Goal: Task Accomplishment & Management: Complete application form

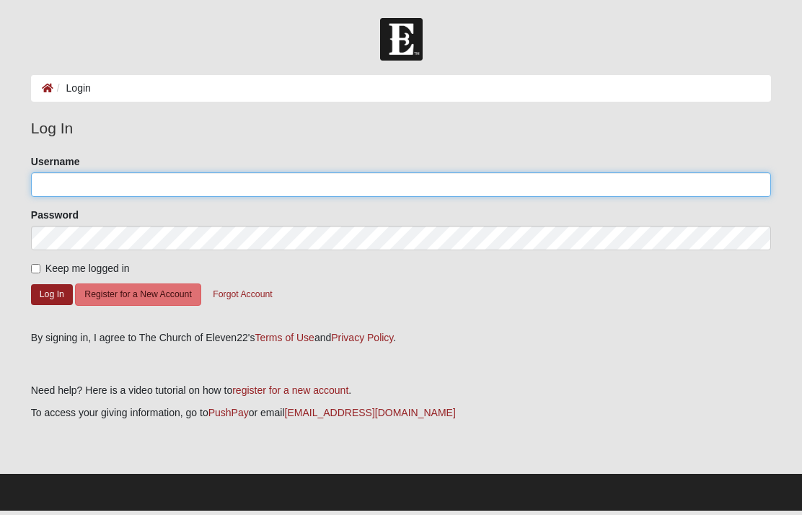
click at [157, 188] on input "Username" at bounding box center [401, 184] width 740 height 25
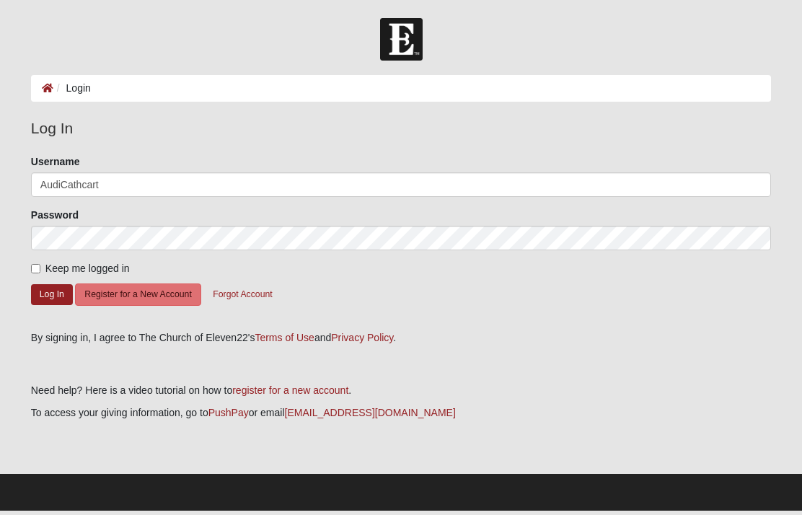
click at [52, 299] on button "Log In" at bounding box center [52, 294] width 42 height 21
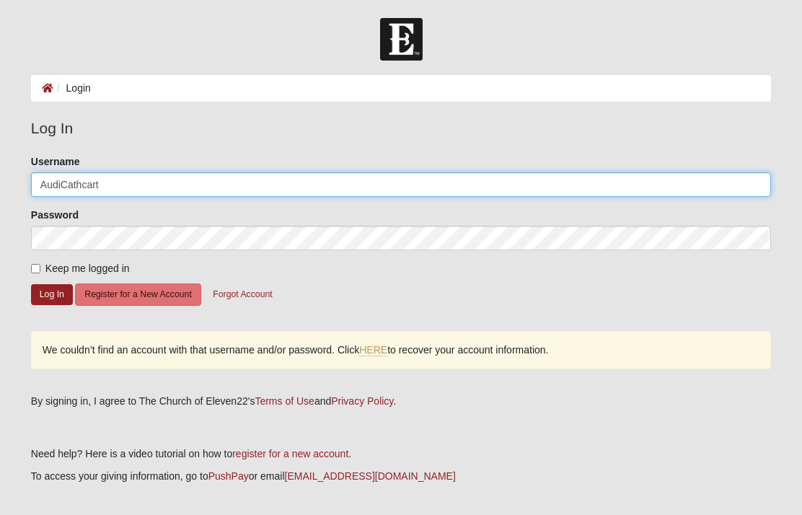
click at [126, 188] on input "AudiCathcart" at bounding box center [401, 184] width 740 height 25
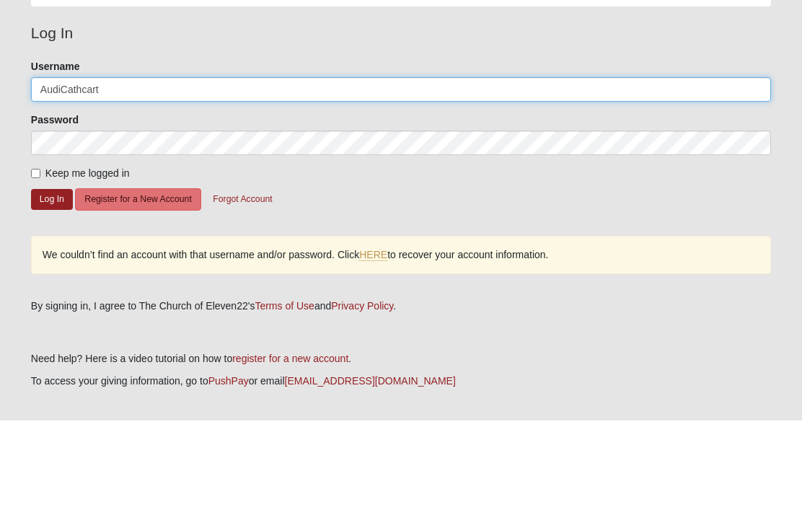
scroll to position [59, 0]
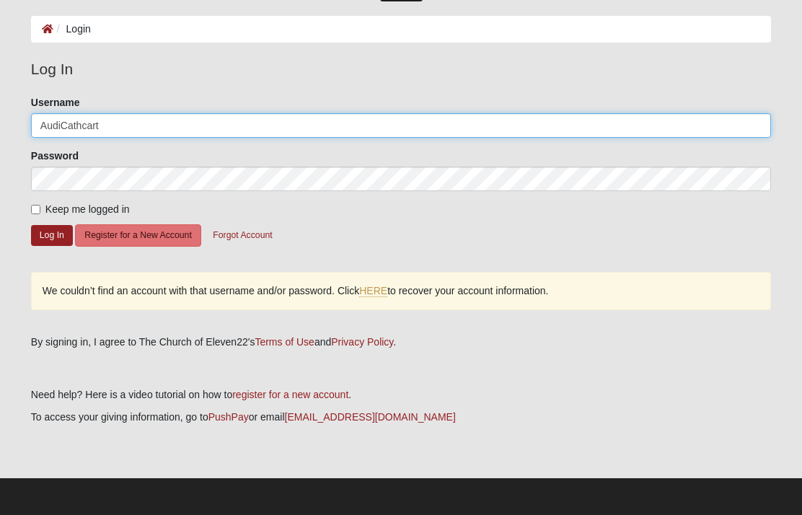
type input "Audicathcart"
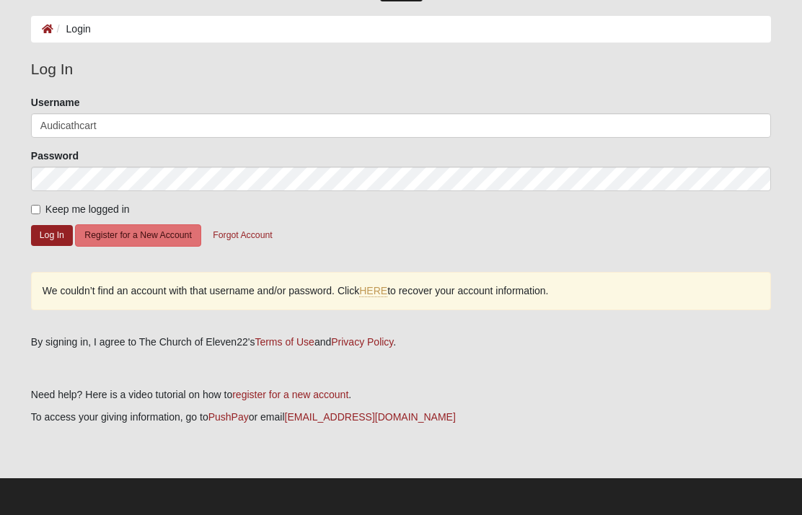
click at [48, 243] on button "Log In" at bounding box center [52, 235] width 42 height 21
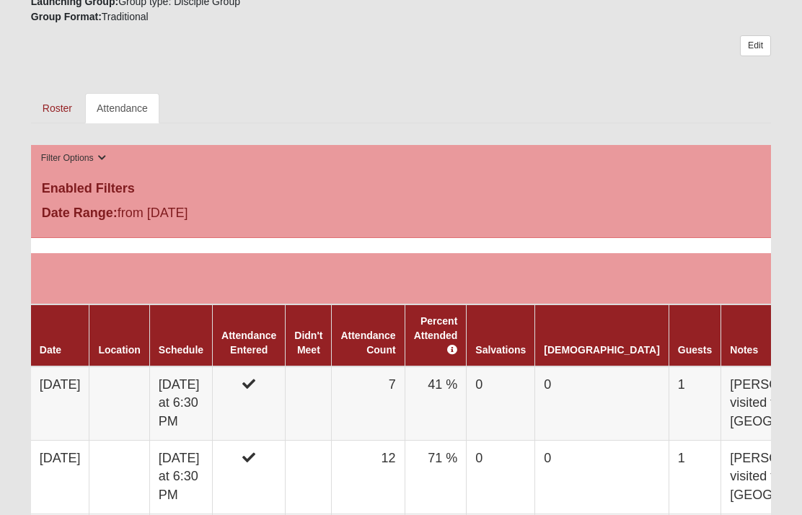
scroll to position [646, 0]
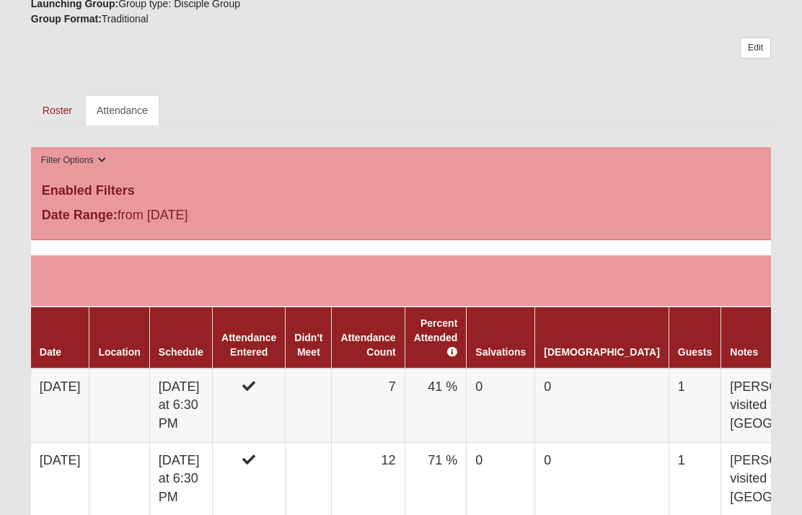
click at [89, 386] on td "[DATE]" at bounding box center [60, 406] width 58 height 74
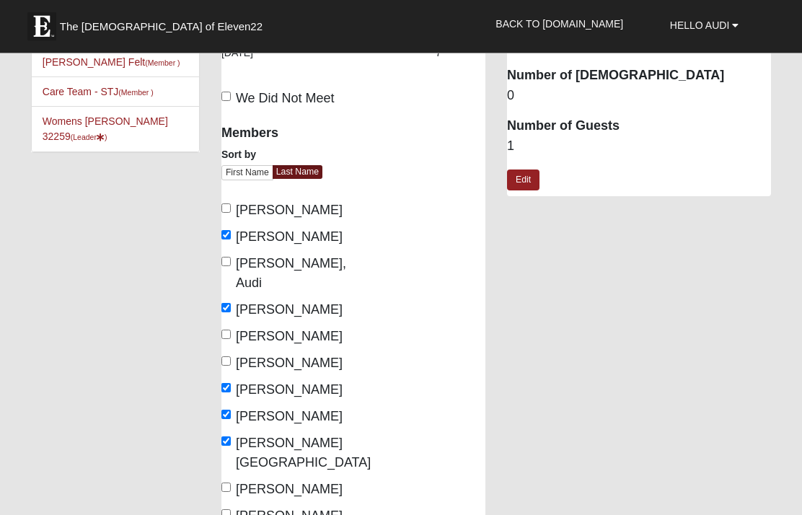
scroll to position [48, 0]
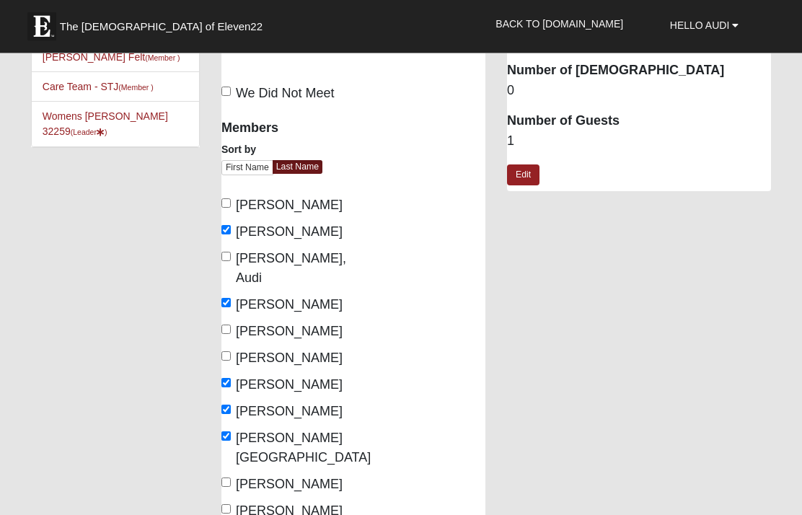
click at [240, 431] on span "Gross, Aissa" at bounding box center [303, 448] width 135 height 34
click at [231, 432] on input "Gross, Aissa" at bounding box center [225, 436] width 9 height 9
checkbox input "false"
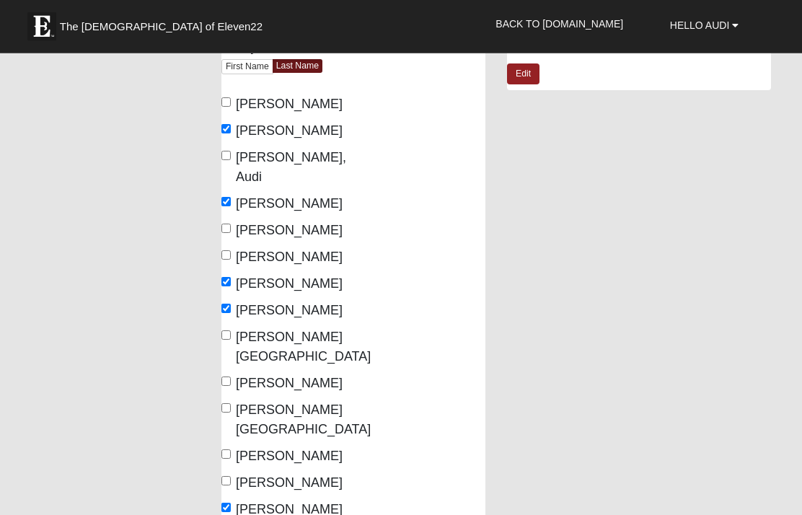
scroll to position [151, 0]
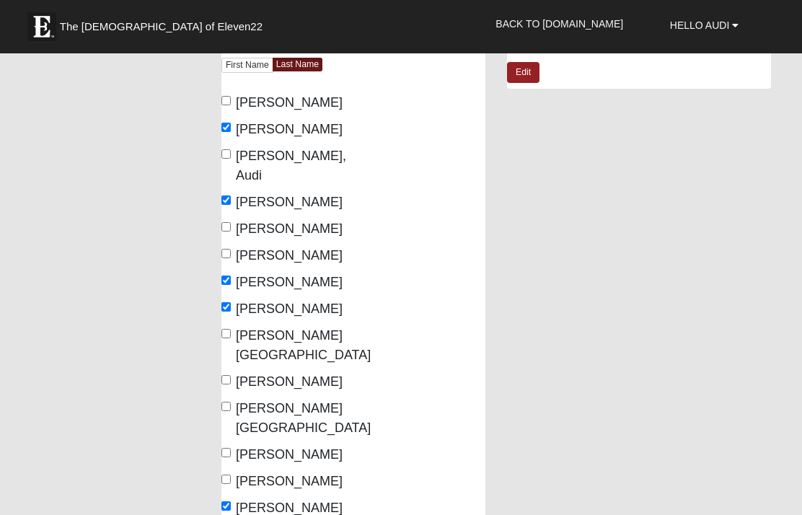
click at [244, 501] on span "Morrison, Reanna" at bounding box center [289, 508] width 107 height 14
click at [231, 501] on input "Morrison, Reanna" at bounding box center [225, 505] width 9 height 9
checkbox input "false"
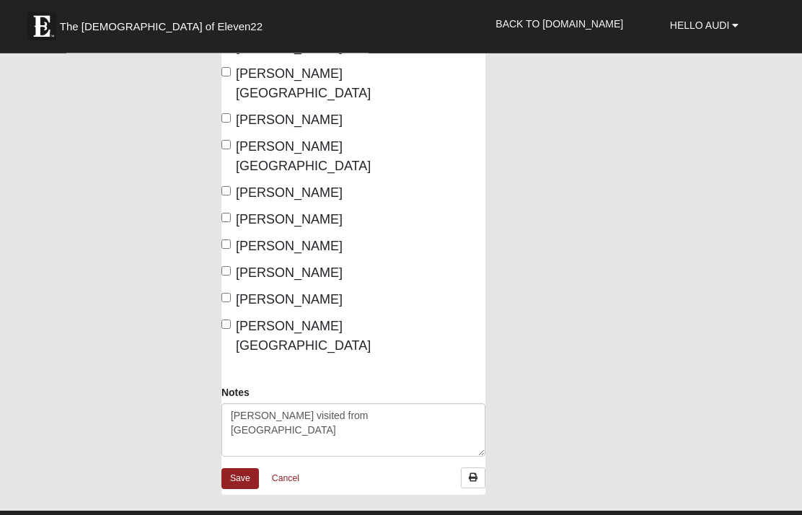
scroll to position [413, 0]
click at [247, 468] on link "Save" at bounding box center [240, 478] width 38 height 21
